Goal: Task Accomplishment & Management: Manage account settings

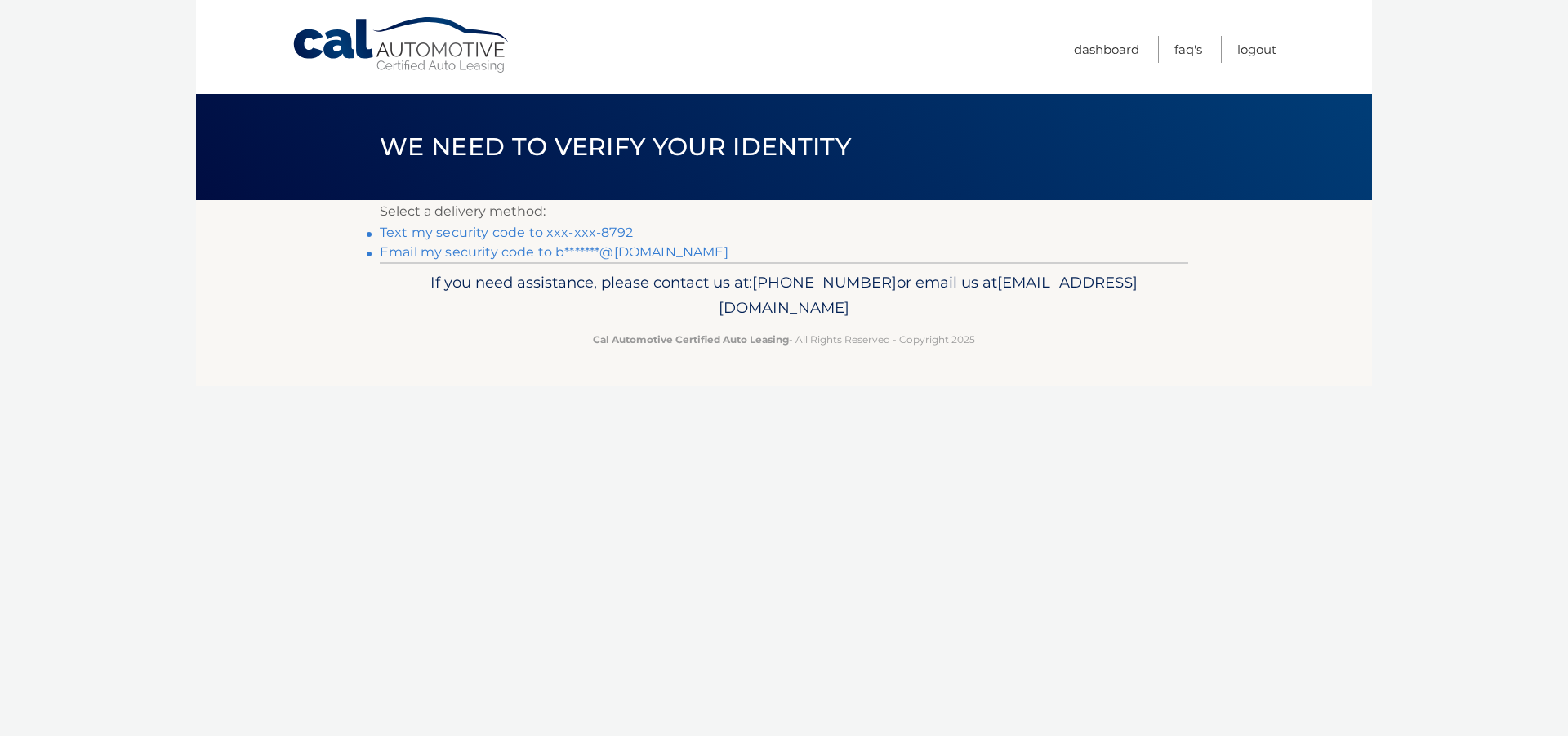
click at [598, 223] on li "Text my security code to xxx-xxx-8792" at bounding box center [784, 232] width 809 height 20
click at [598, 226] on link "Text my security code to xxx-xxx-8792" at bounding box center [506, 232] width 253 height 16
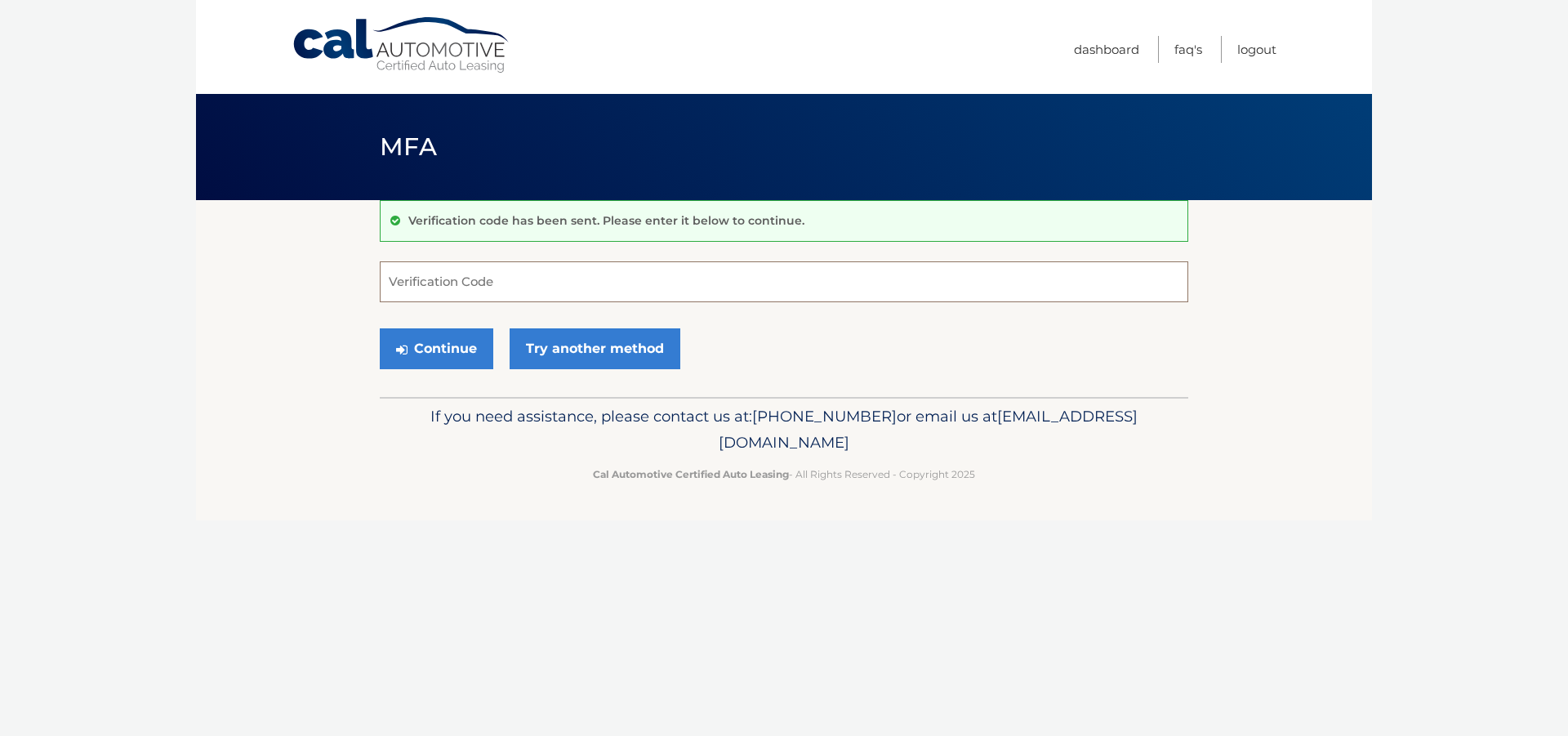
click at [507, 273] on input "Verification Code" at bounding box center [784, 282] width 809 height 41
type input "235826"
click at [451, 355] on button "Continue" at bounding box center [437, 349] width 114 height 41
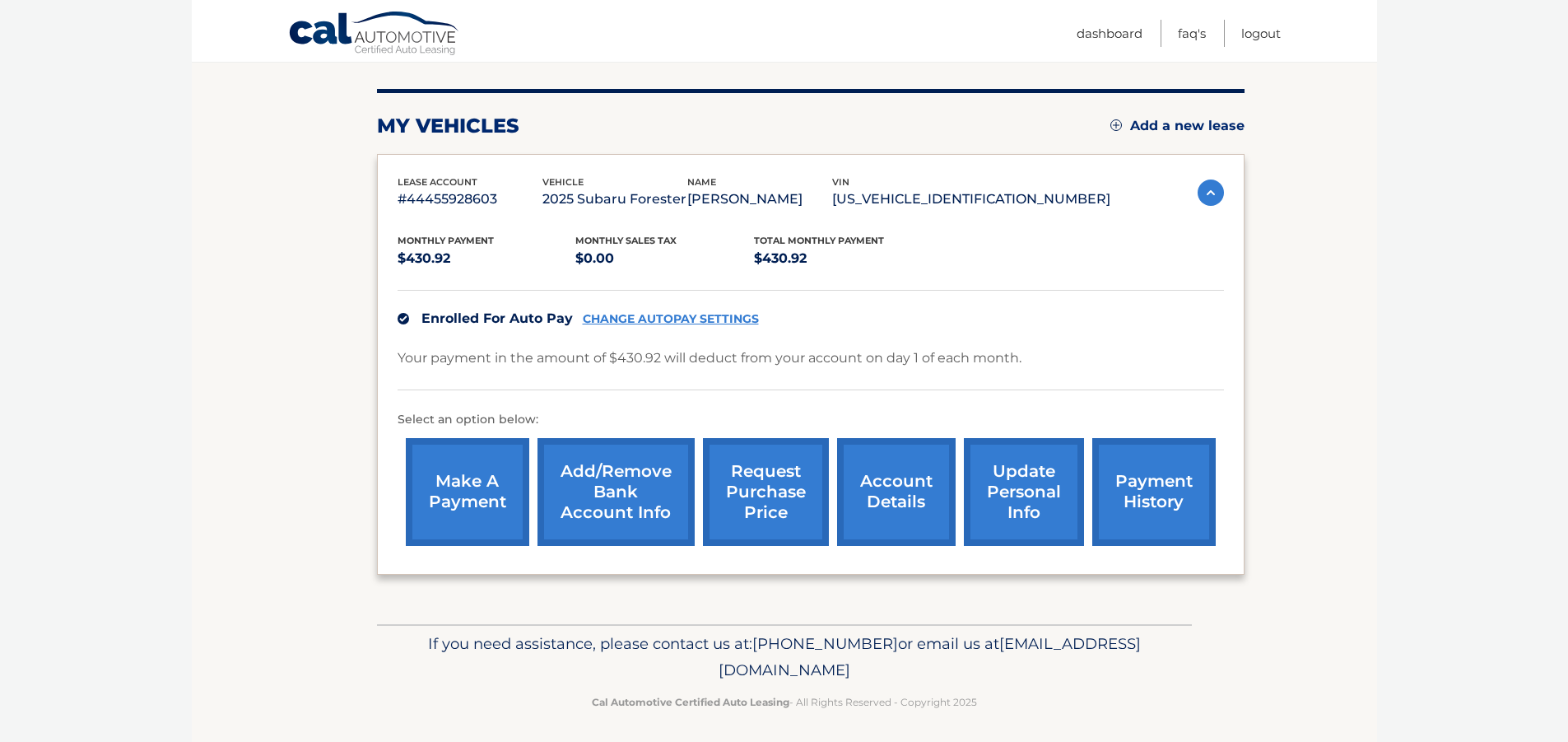
scroll to position [194, 0]
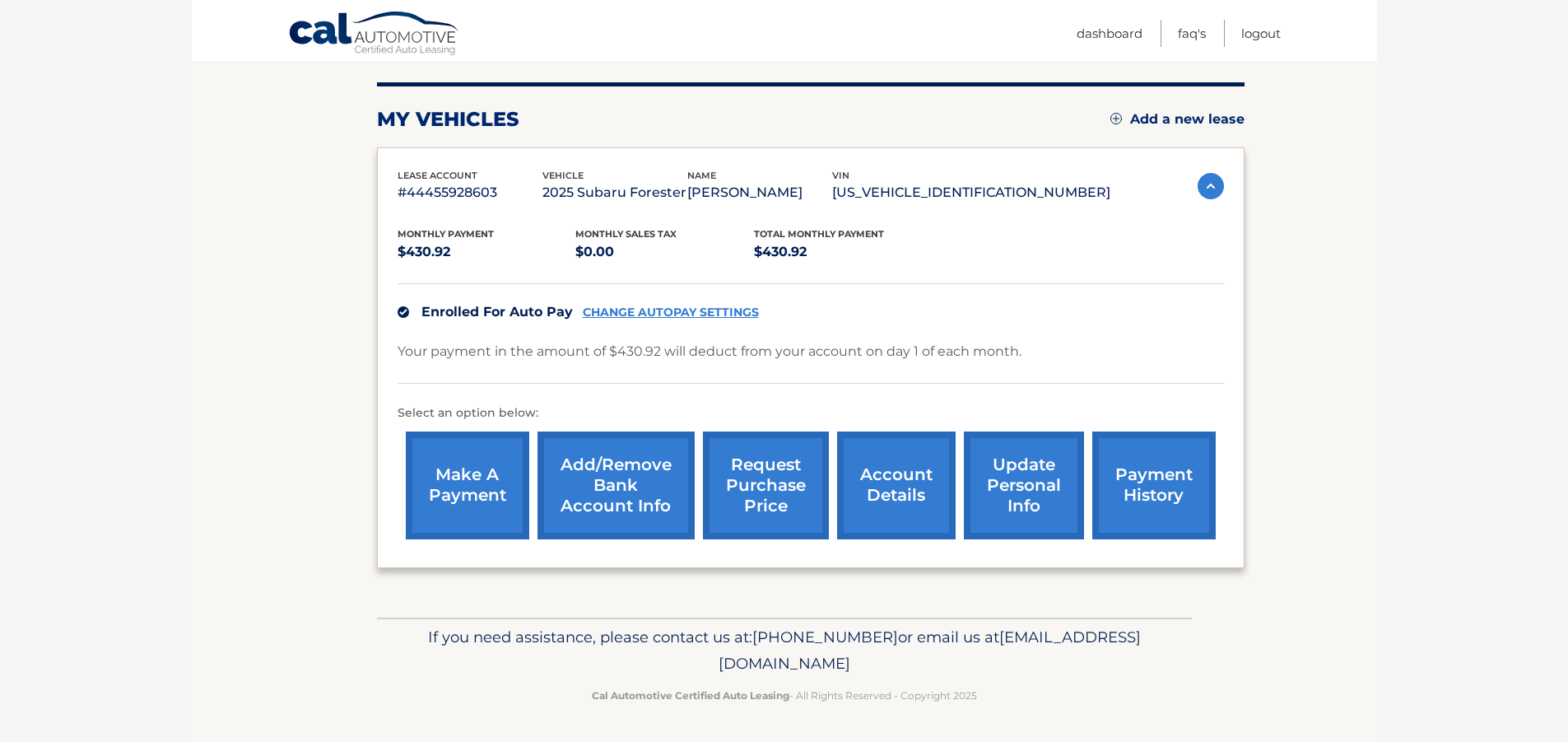
click at [1171, 488] on link "payment history" at bounding box center [1153, 485] width 123 height 108
